Goal: Task Accomplishment & Management: Manage account settings

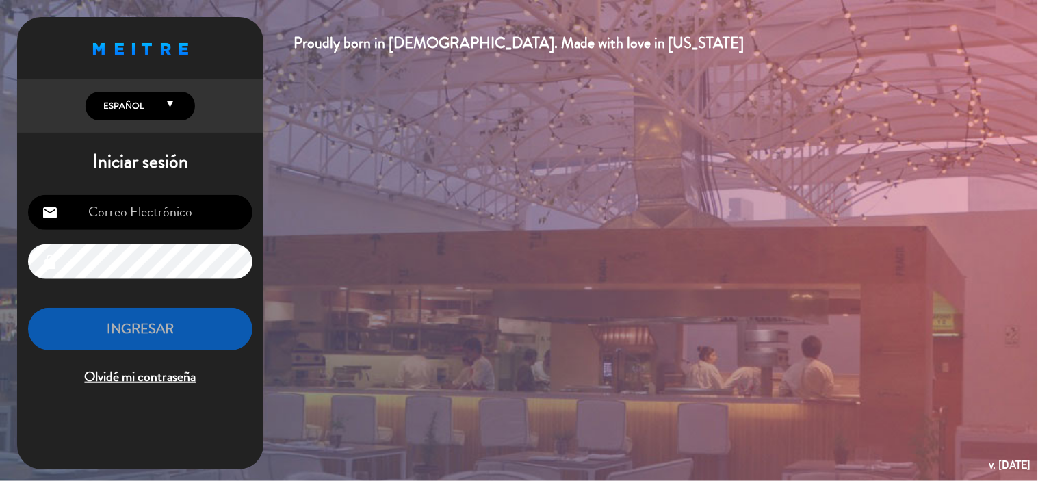
type input "[EMAIL_ADDRESS][DOMAIN_NAME]"
click at [200, 343] on button "INGRESAR" at bounding box center [140, 329] width 224 height 43
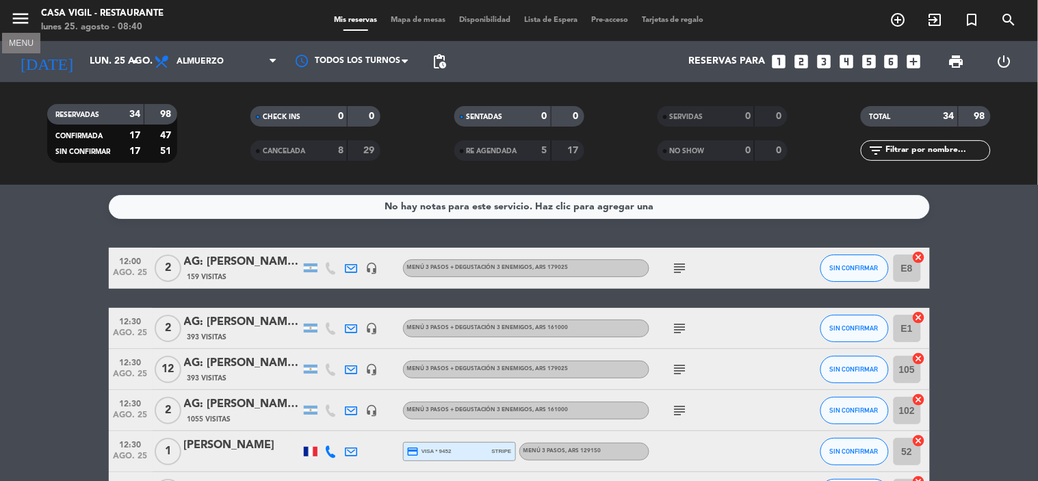
click at [21, 24] on icon "menu" at bounding box center [20, 18] width 21 height 21
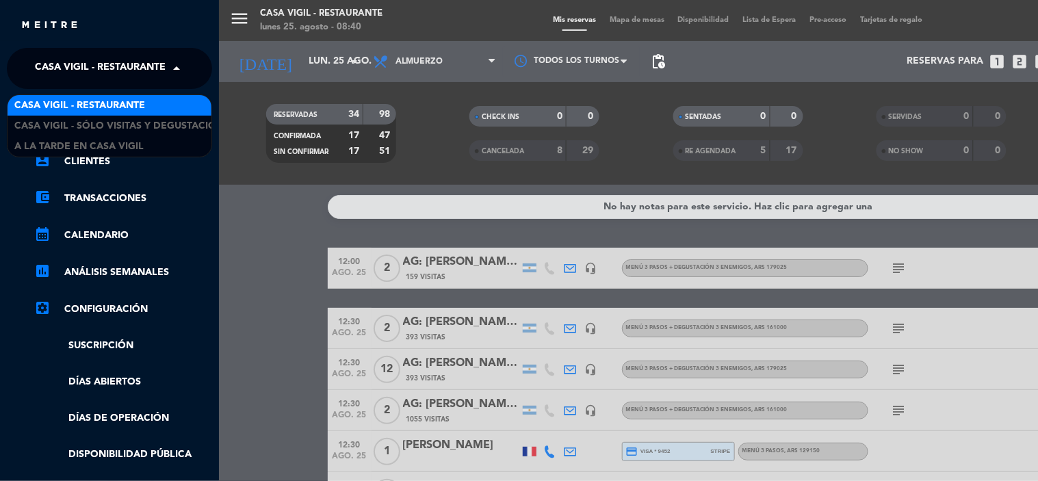
click at [57, 60] on span "Casa Vigil - Restaurante" at bounding box center [100, 68] width 131 height 29
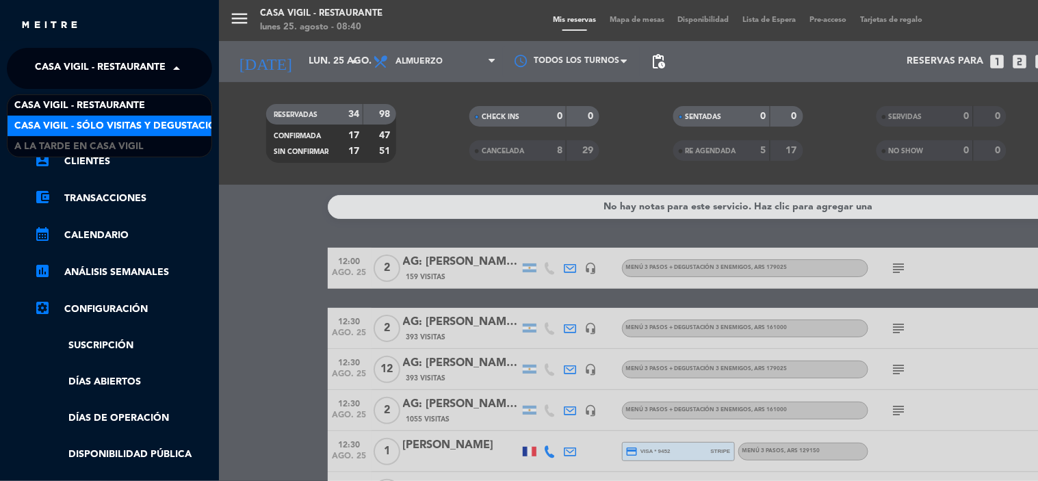
click at [83, 125] on span "Casa Vigil - SÓLO Visitas y Degustaciones" at bounding box center [124, 126] width 221 height 16
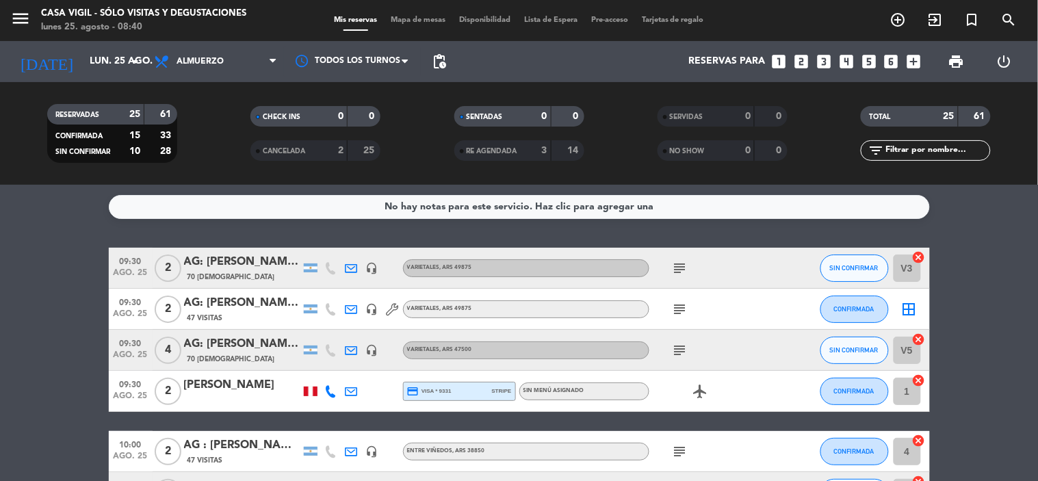
click at [963, 49] on span "print" at bounding box center [956, 61] width 27 height 27
click at [946, 62] on span "print" at bounding box center [956, 61] width 27 height 27
click at [949, 56] on span "print" at bounding box center [956, 61] width 16 height 16
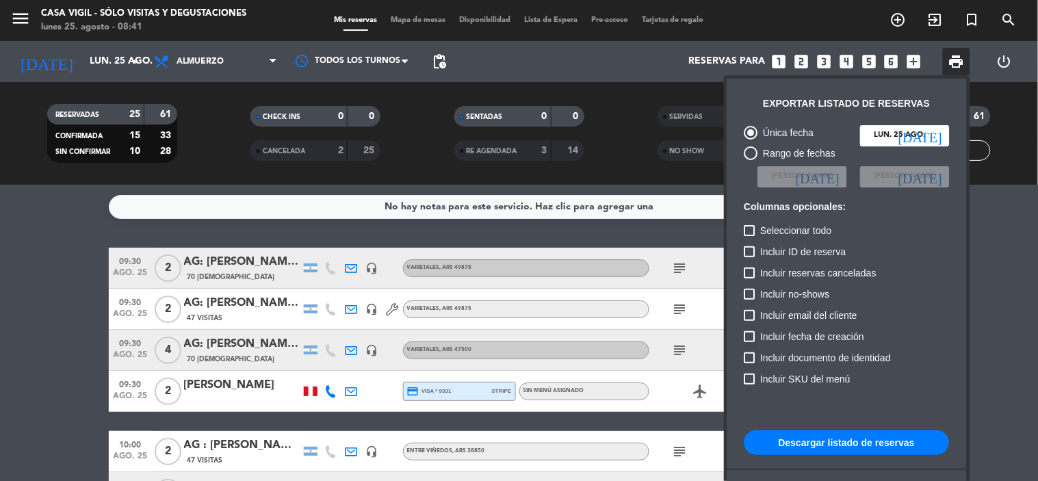
click at [798, 436] on button "Descargar listado de reservas" at bounding box center [846, 442] width 205 height 25
click at [308, 386] on div at bounding box center [519, 240] width 1038 height 481
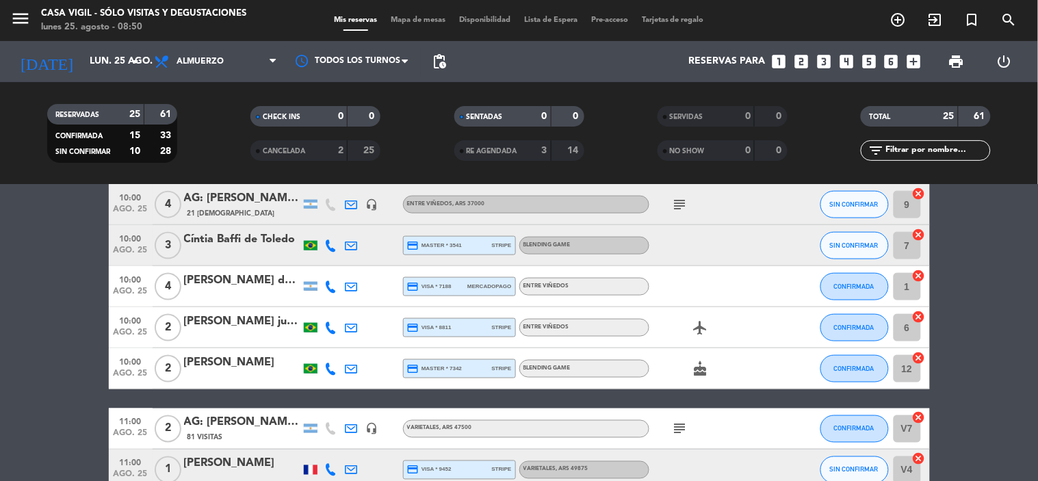
scroll to position [456, 0]
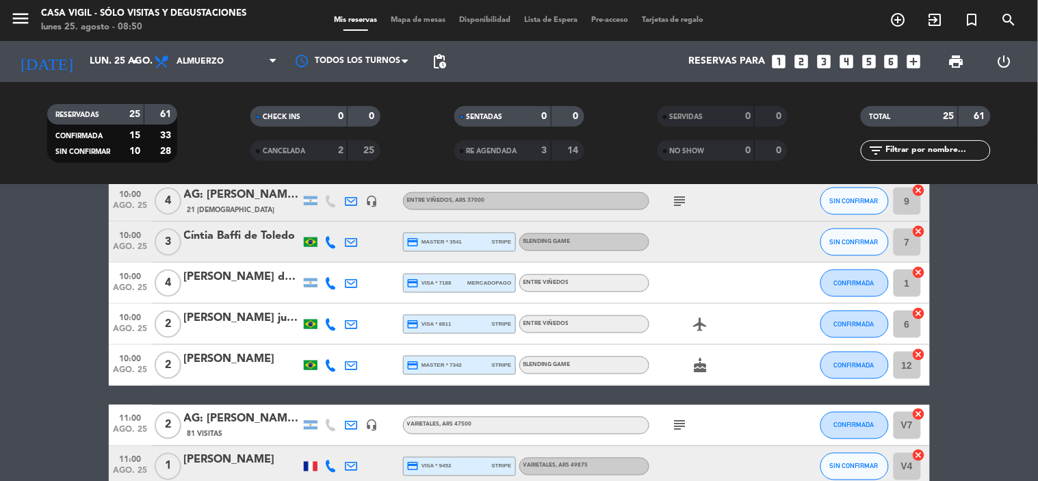
click at [701, 348] on div "cake" at bounding box center [710, 365] width 123 height 40
click at [701, 361] on icon "cake" at bounding box center [700, 365] width 16 height 16
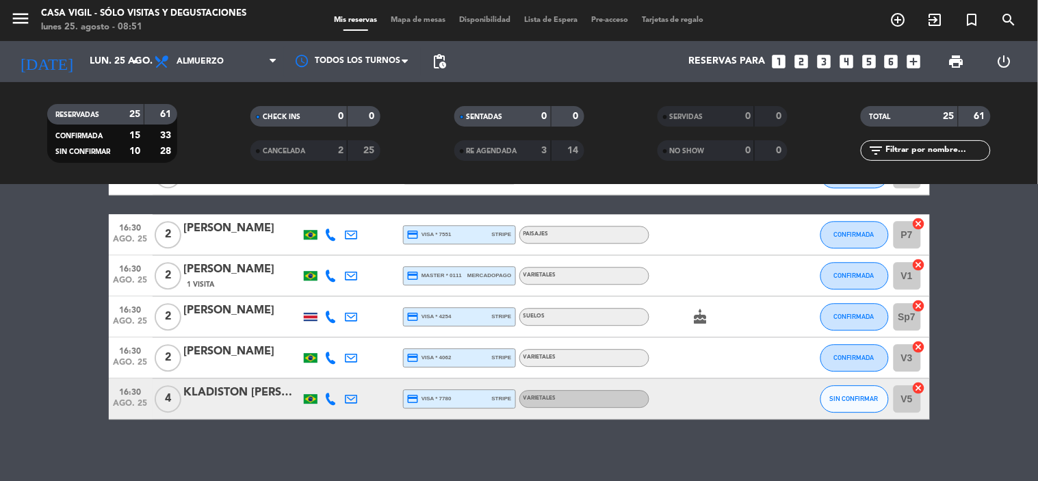
scroll to position [918, 0]
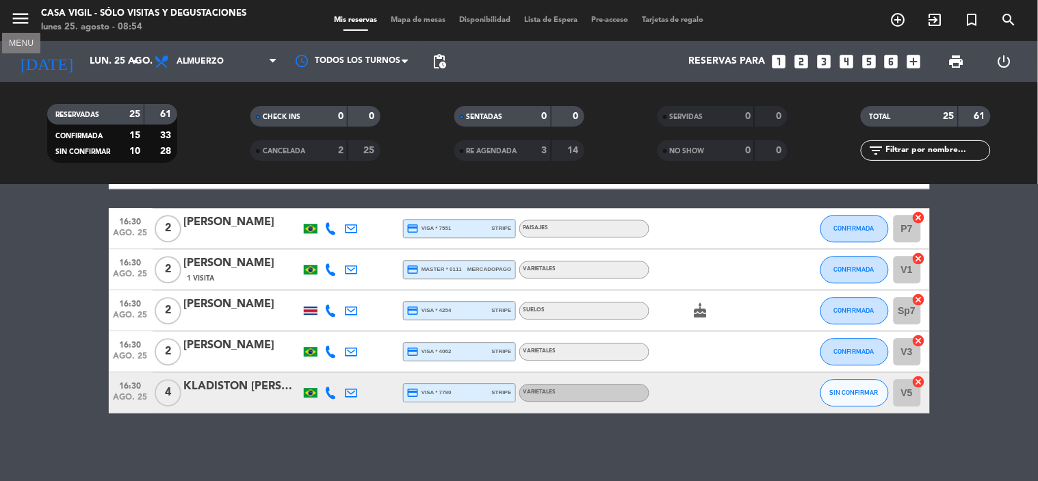
click at [12, 18] on icon "menu" at bounding box center [20, 18] width 21 height 21
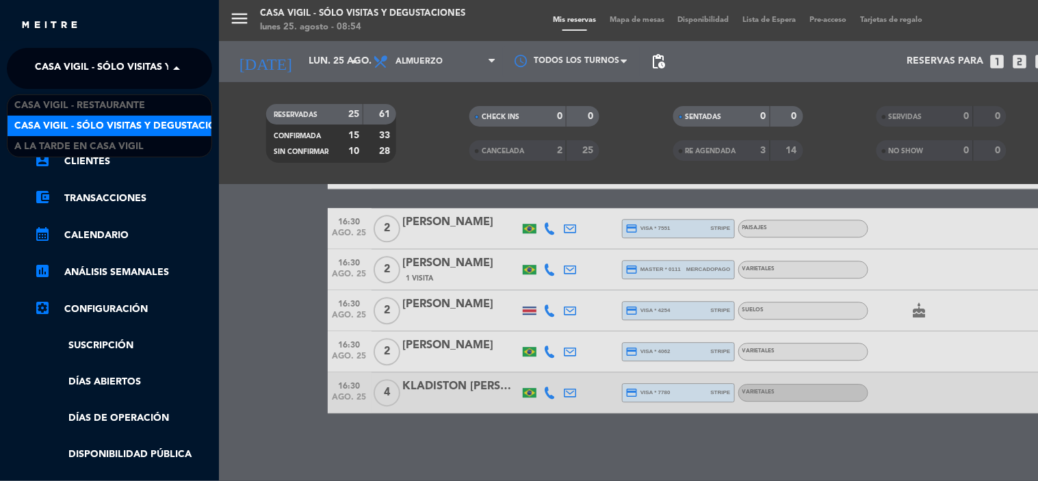
click at [57, 76] on span "Casa Vigil - SÓLO Visitas y Degustaciones" at bounding box center [145, 68] width 221 height 29
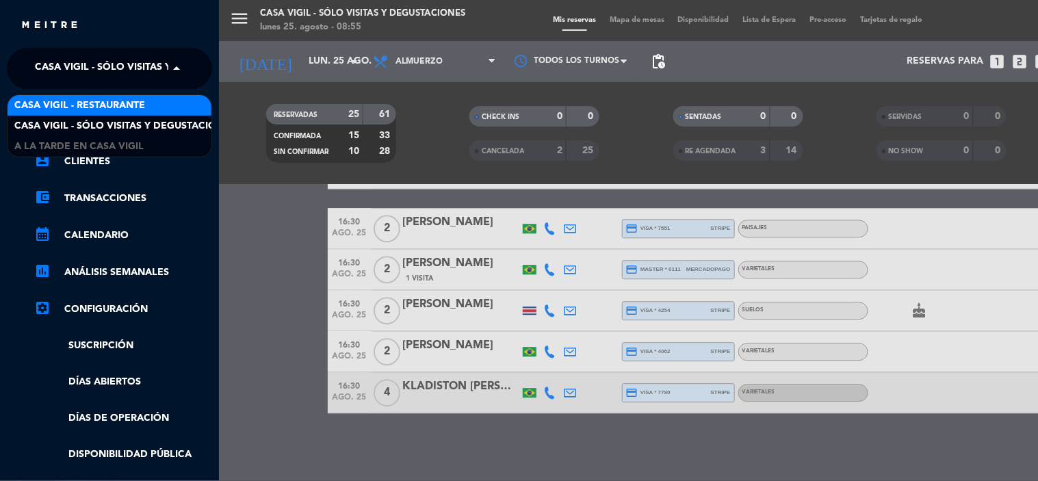
click at [65, 105] on span "Casa Vigil - Restaurante" at bounding box center [79, 106] width 131 height 16
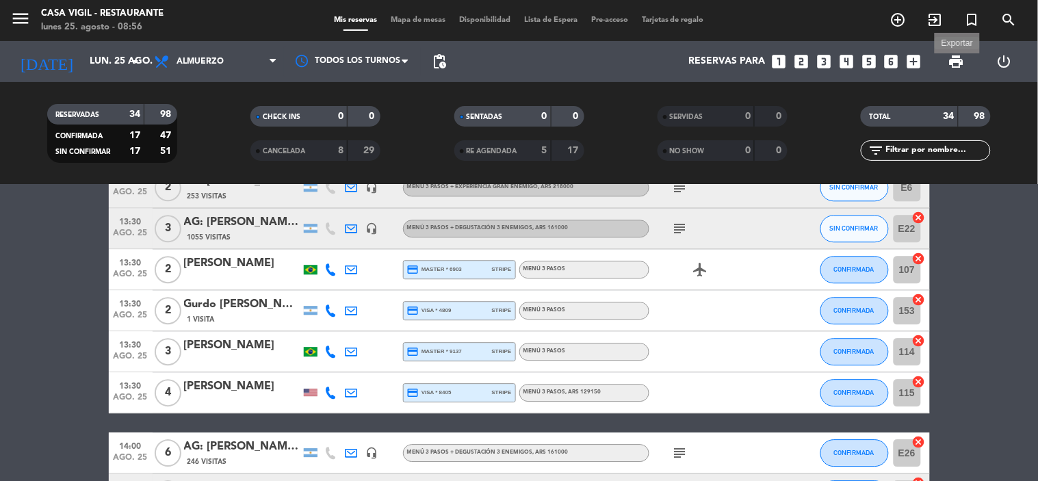
click at [960, 63] on span "print" at bounding box center [956, 61] width 16 height 16
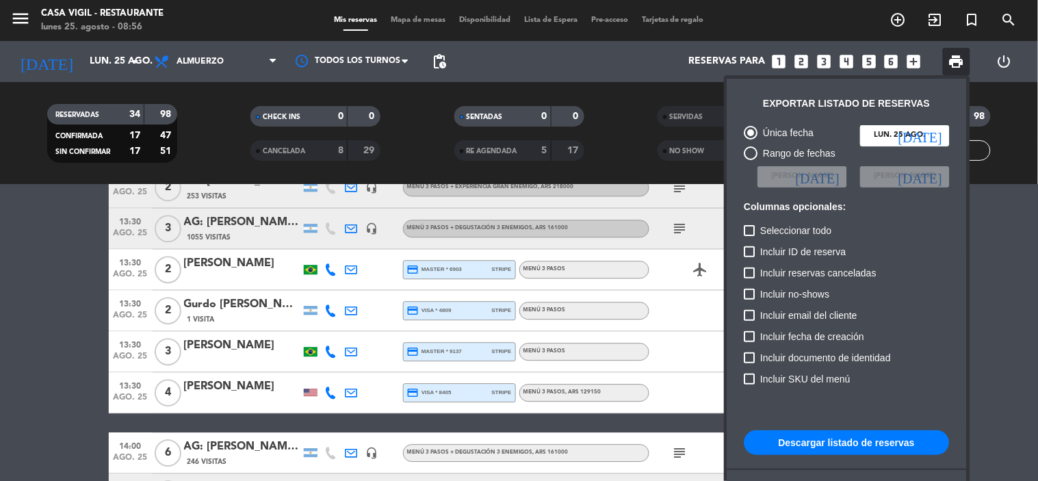
click at [835, 447] on button "Descargar listado de reservas" at bounding box center [846, 442] width 205 height 25
click at [220, 391] on div at bounding box center [519, 240] width 1038 height 481
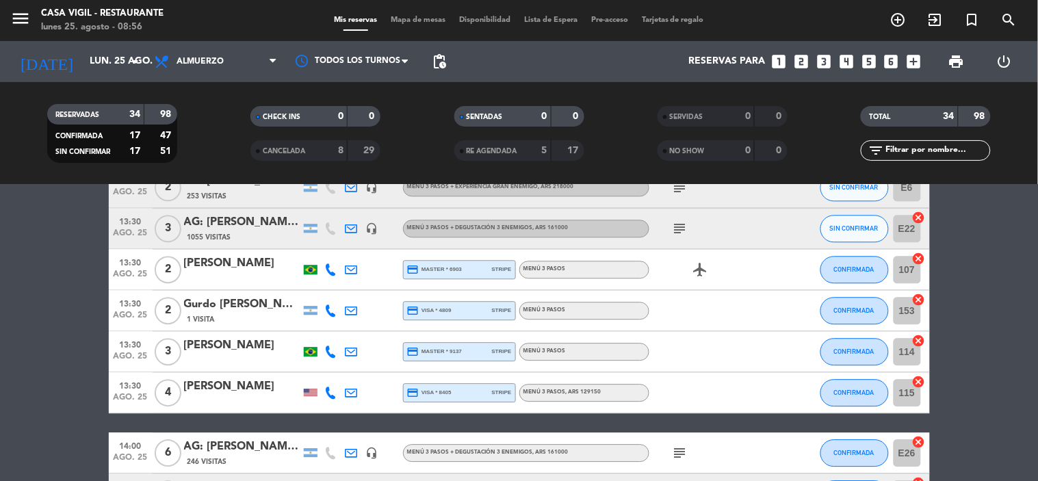
click at [222, 391] on div "[PERSON_NAME]" at bounding box center [242, 387] width 116 height 18
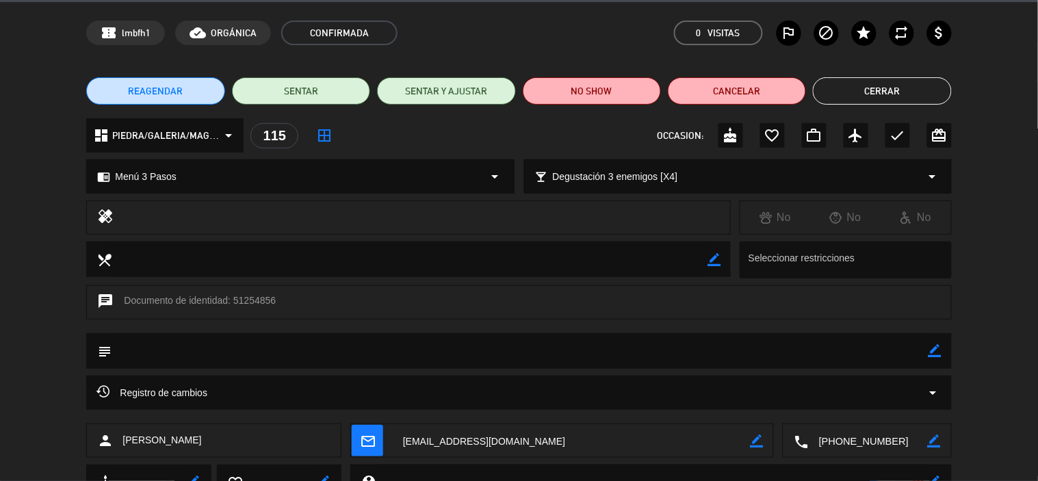
scroll to position [29, 0]
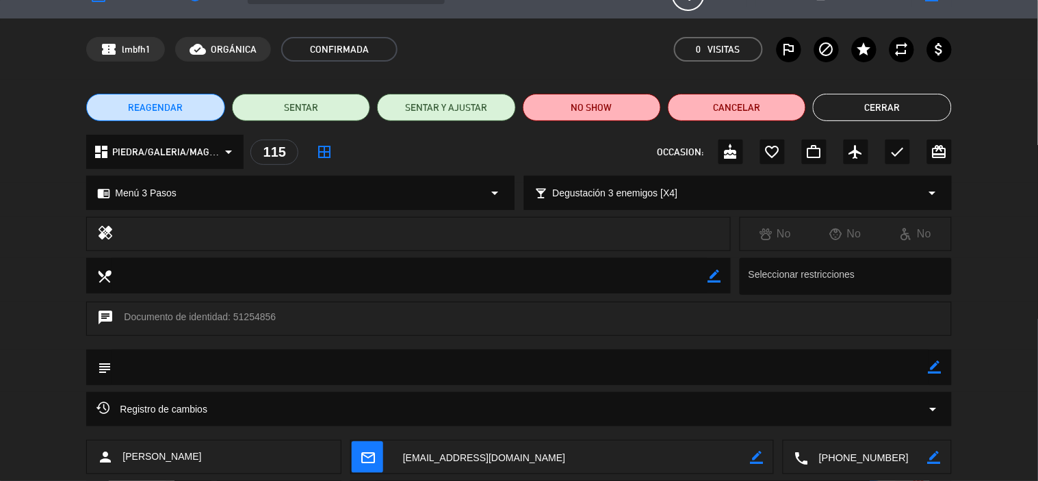
click at [854, 114] on button "Cerrar" at bounding box center [882, 107] width 138 height 27
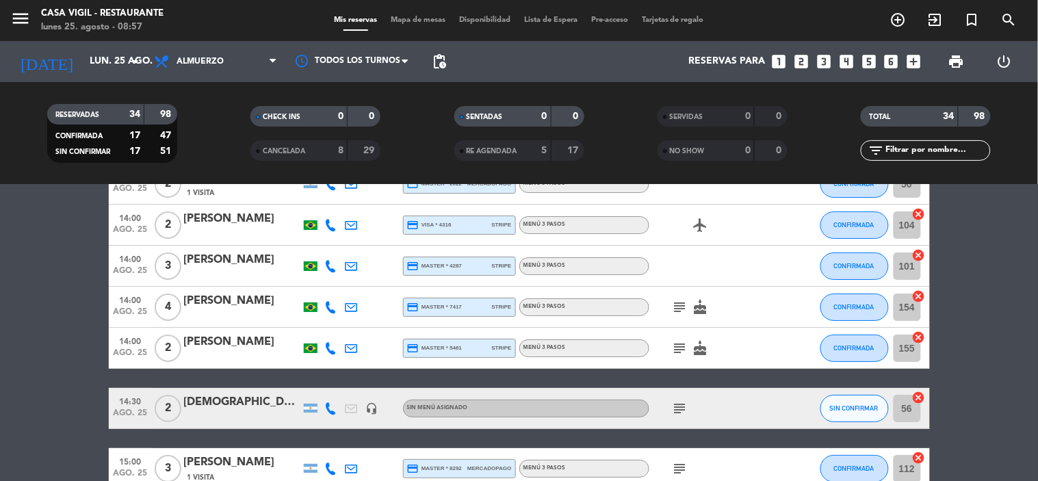
scroll to position [1345, 0]
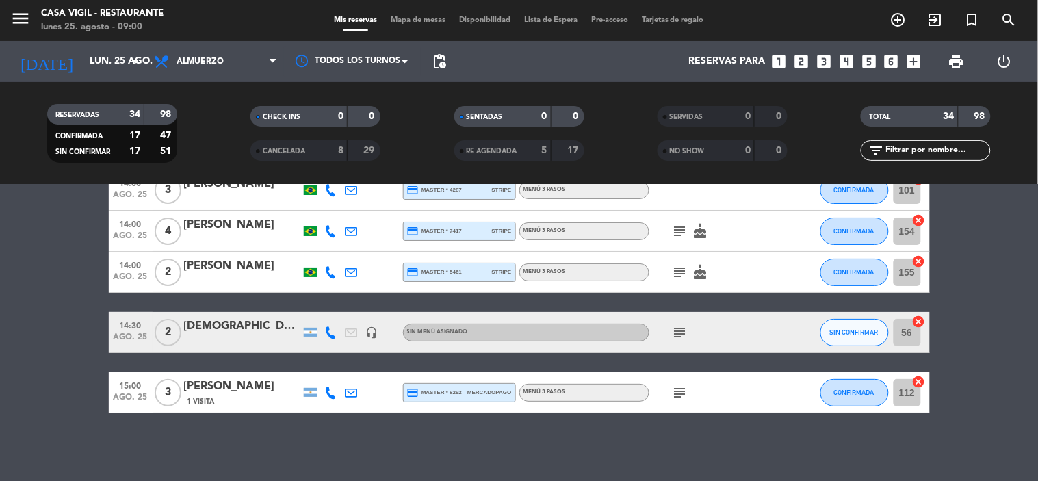
click at [701, 272] on icon "cake" at bounding box center [700, 272] width 16 height 16
click at [700, 227] on icon "cake" at bounding box center [700, 231] width 16 height 16
click at [680, 231] on icon "subject" at bounding box center [680, 231] width 16 height 16
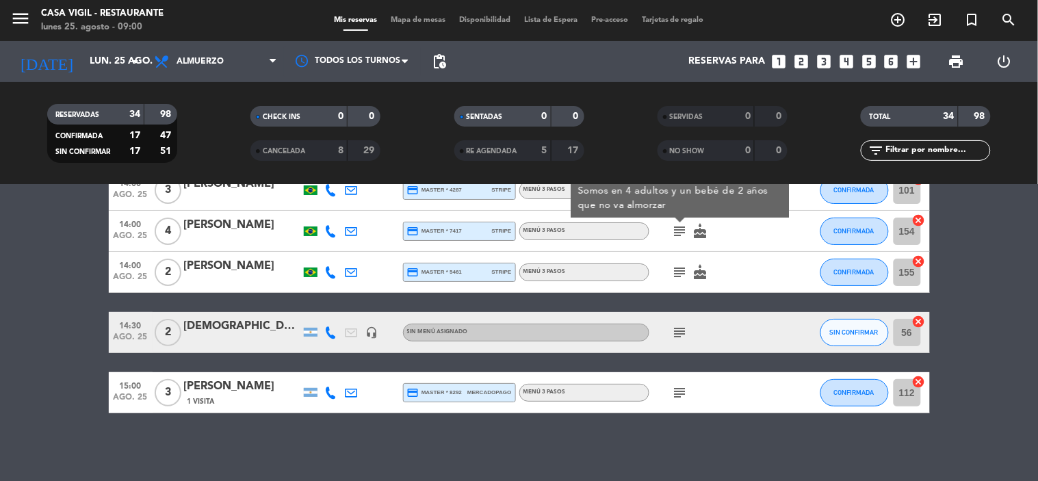
click at [672, 264] on icon "subject" at bounding box center [680, 272] width 16 height 16
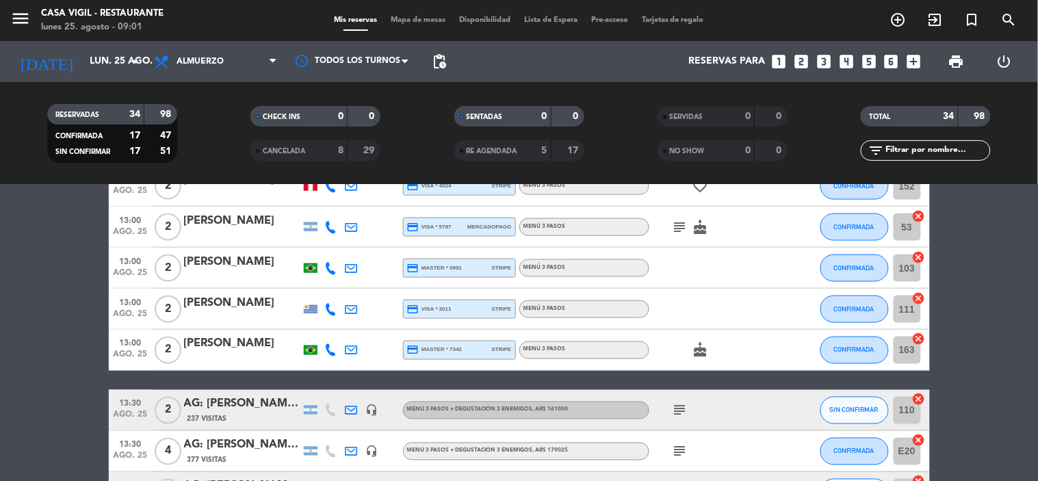
scroll to position [509, 0]
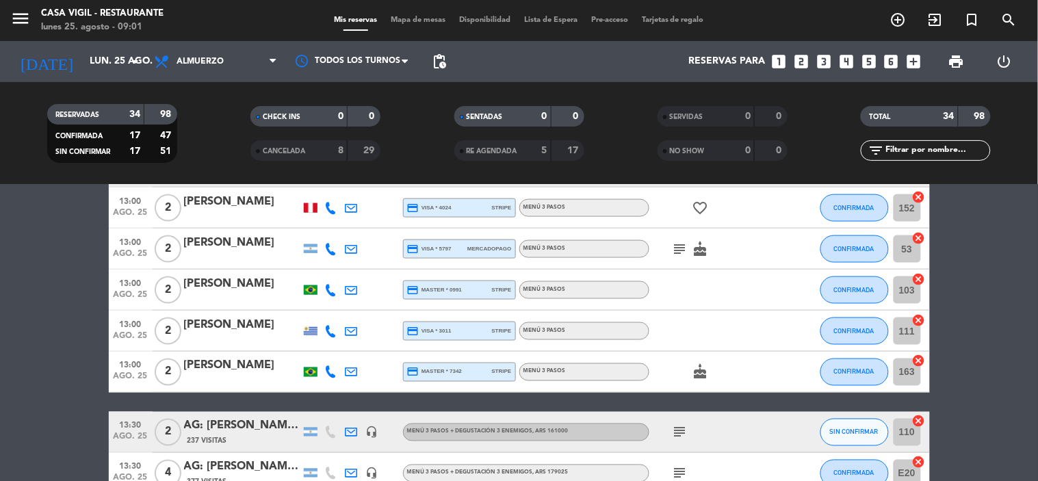
click at [699, 249] on icon "cake" at bounding box center [700, 249] width 16 height 16
click at [673, 246] on icon "subject" at bounding box center [680, 249] width 16 height 16
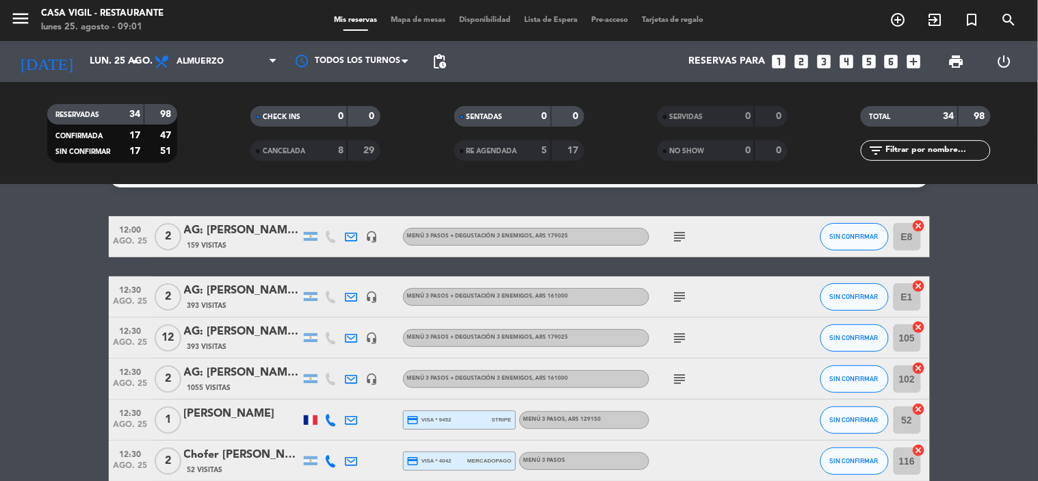
scroll to position [0, 0]
